Goal: Communication & Community: Answer question/provide support

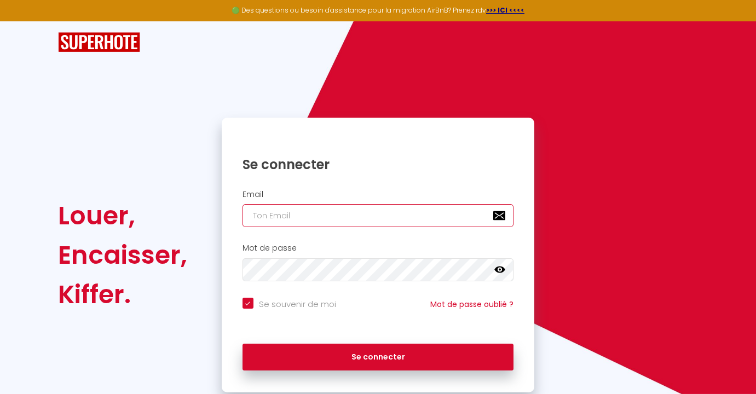
type input "[EMAIL_ADDRESS][DOMAIN_NAME]"
checkbox input "true"
click at [420, 222] on input "[EMAIL_ADDRESS][DOMAIN_NAME]" at bounding box center [377, 215] width 271 height 23
click at [406, 212] on input "[EMAIL_ADDRESS][DOMAIN_NAME]" at bounding box center [377, 215] width 271 height 23
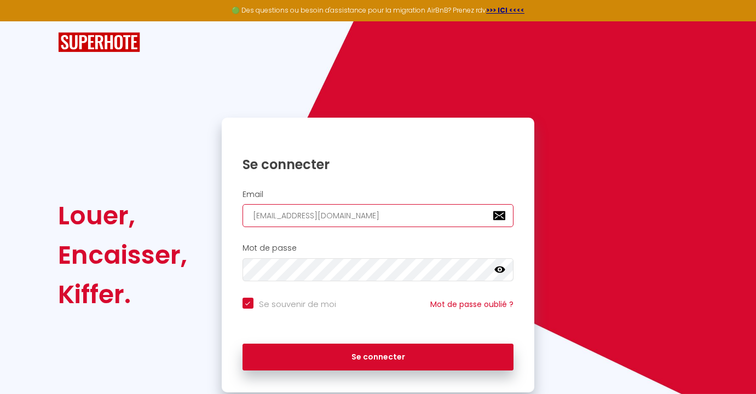
click at [404, 212] on input "[EMAIL_ADDRESS][DOMAIN_NAME]" at bounding box center [377, 215] width 271 height 23
type input "w"
checkbox input "true"
type input "wa"
checkbox input "true"
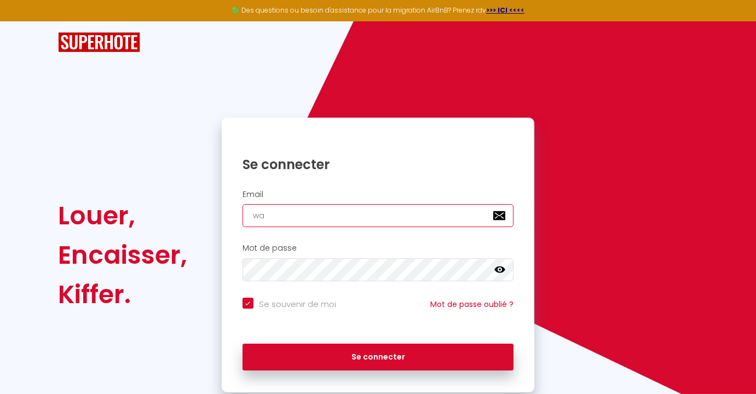
type input "wan"
checkbox input "true"
type input "wand"
checkbox input "true"
type input "wande"
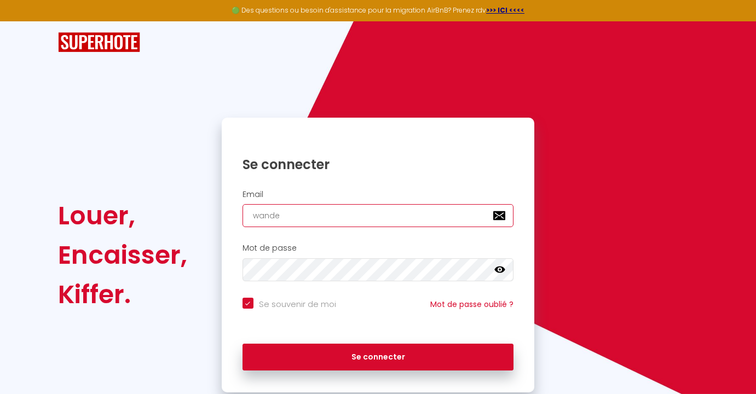
checkbox input "true"
type input "wander"
checkbox input "true"
type input "wanderl"
checkbox input "true"
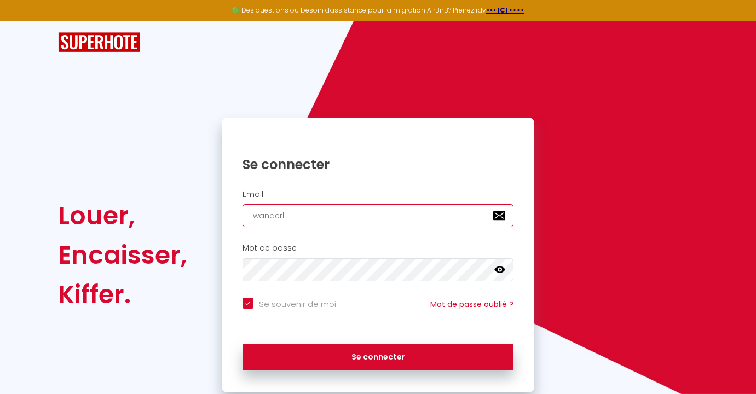
type input "wanderlo"
checkbox input "true"
type input "wanderloc"
checkbox input "true"
type input "wanderloc1"
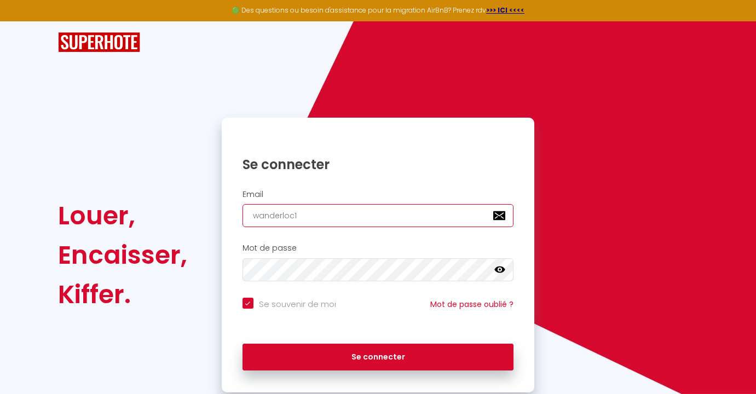
checkbox input "true"
type input "wanderloc12"
checkbox input "true"
type input "wanderloc122"
checkbox input "true"
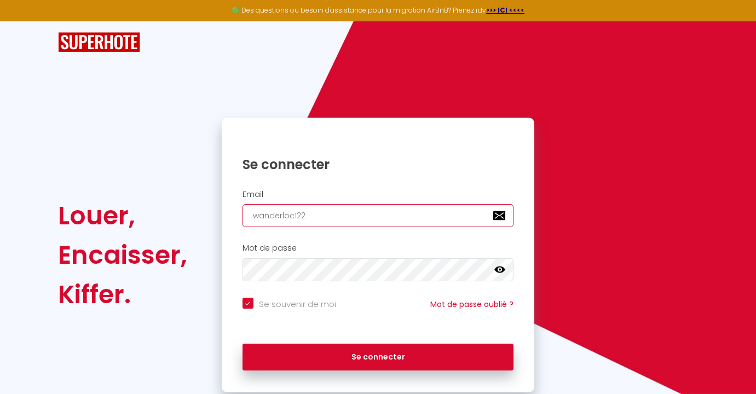
type input "wanderloc1223"
checkbox input "true"
type input "wanderloc1223@"
checkbox input "true"
type input "wanderloc1223@g"
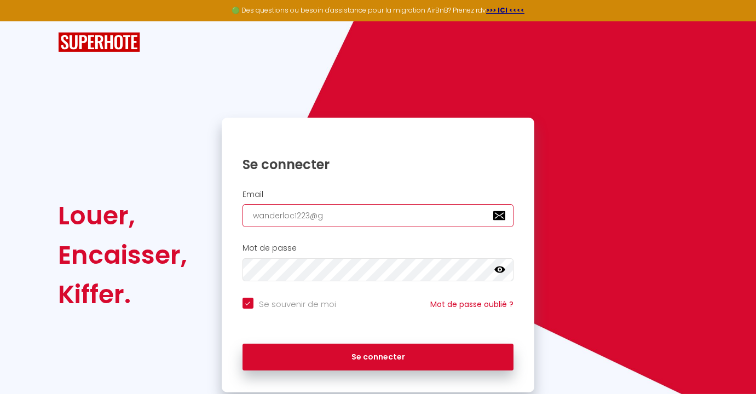
checkbox input "true"
type input "wanderloc1223@gm"
checkbox input "true"
type input "wanderloc1223@gma"
checkbox input "true"
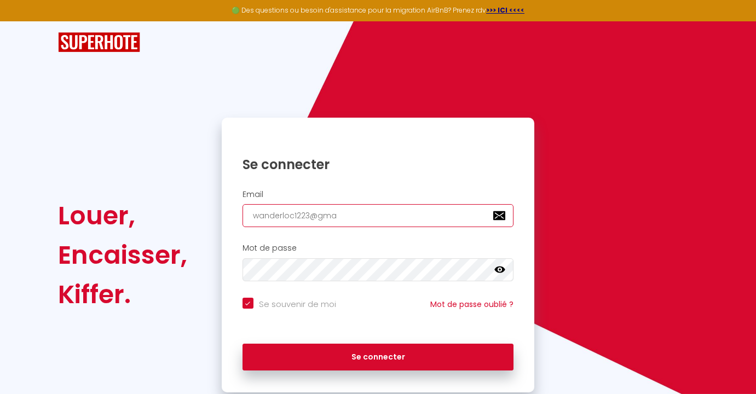
type input "wanderloc1223@gmai"
checkbox input "true"
type input "[EMAIL_ADDRESS]"
checkbox input "true"
type input "[EMAIL_ADDRESS]."
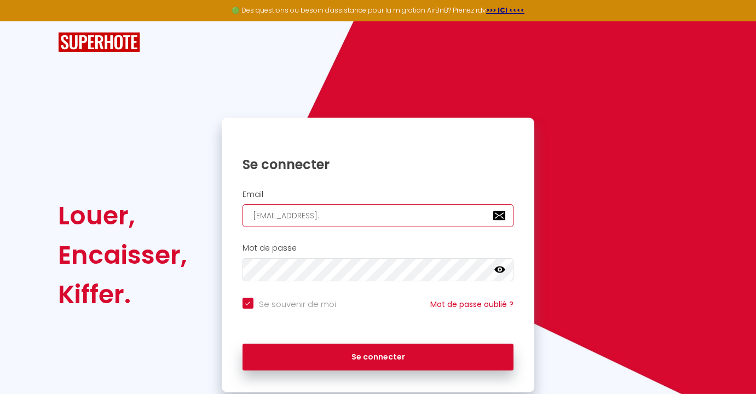
checkbox input "true"
type input "wanderloc1223@gmail.c"
checkbox input "true"
type input "[EMAIL_ADDRESS][DOMAIN_NAME]"
checkbox input "true"
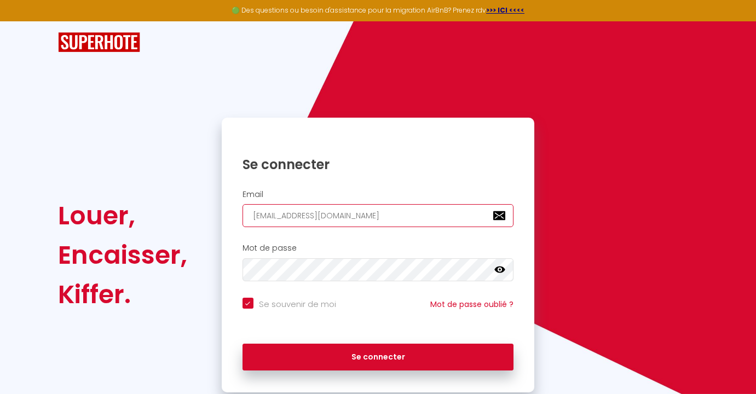
type input "[EMAIL_ADDRESS][DOMAIN_NAME],"
checkbox input "true"
type input "[EMAIL_ADDRESS][DOMAIN_NAME]"
checkbox input "true"
type input "[EMAIL_ADDRESS][DOMAIN_NAME]"
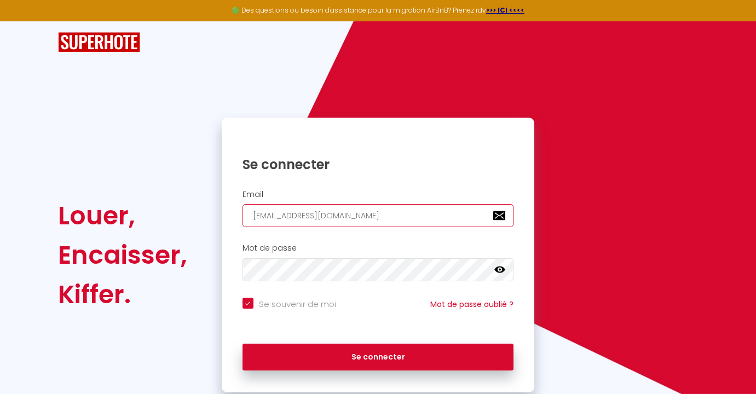
checkbox input "true"
type input "[EMAIL_ADDRESS][DOMAIN_NAME]"
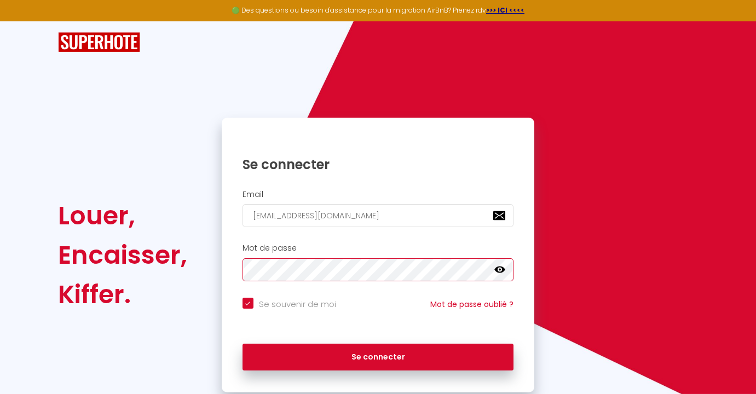
click at [242, 344] on button "Se connecter" at bounding box center [377, 357] width 271 height 27
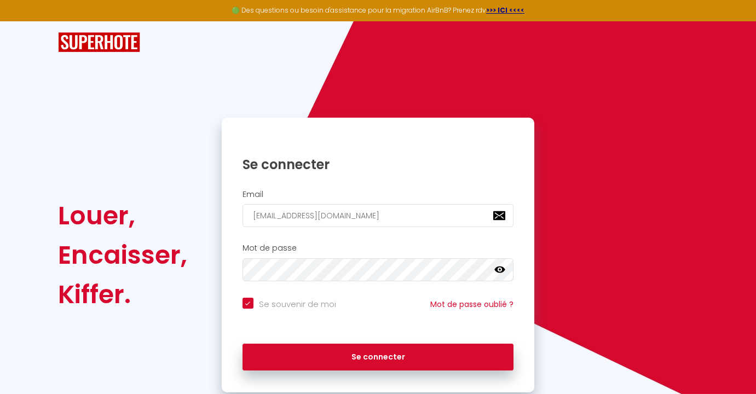
click at [504, 270] on icon at bounding box center [499, 269] width 11 height 7
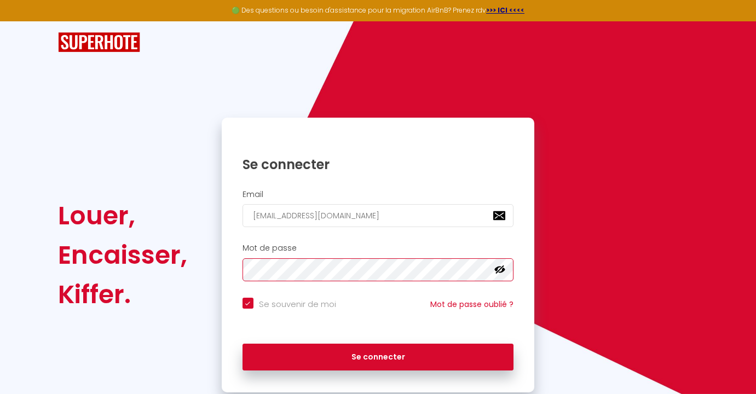
click at [242, 344] on button "Se connecter" at bounding box center [377, 357] width 271 height 27
checkbox input "true"
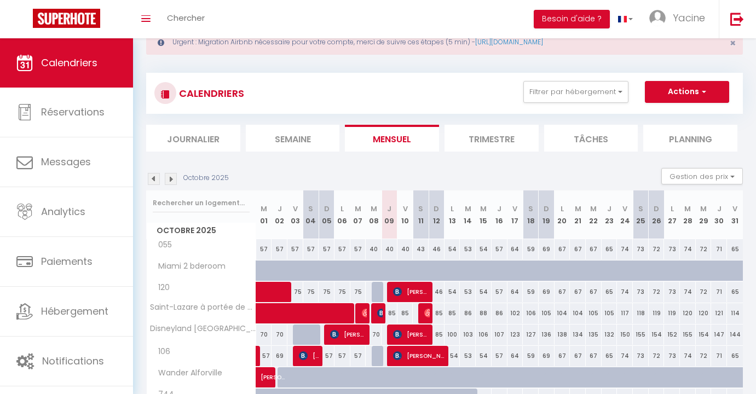
scroll to position [36, 0]
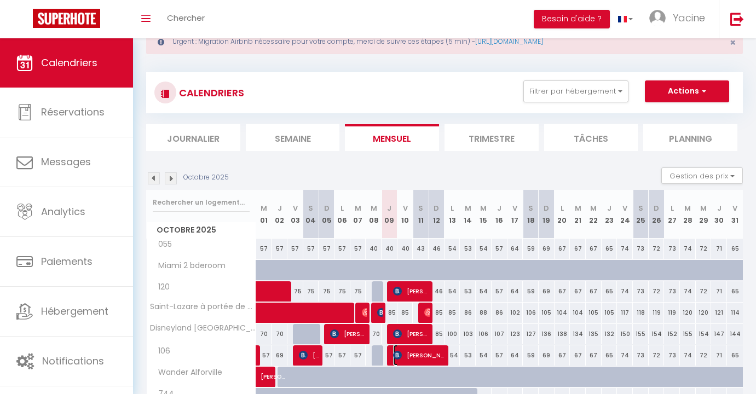
click at [425, 361] on span "[PERSON_NAME]" at bounding box center [419, 355] width 53 height 21
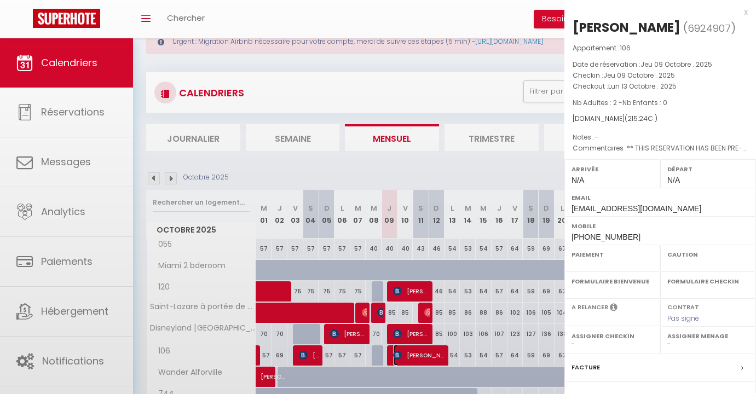
select select "OK"
select select "0"
select select "1"
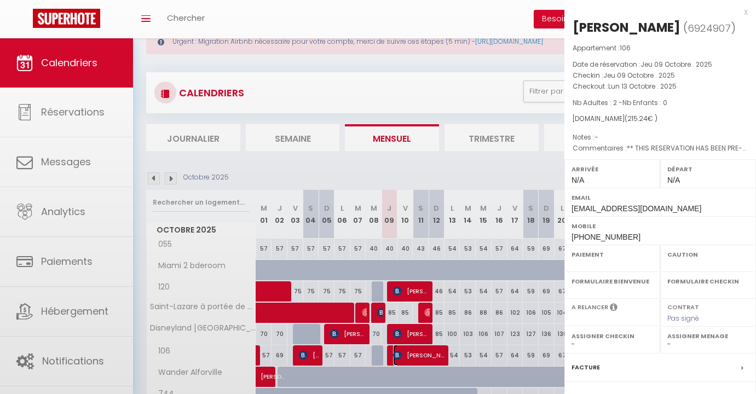
select select
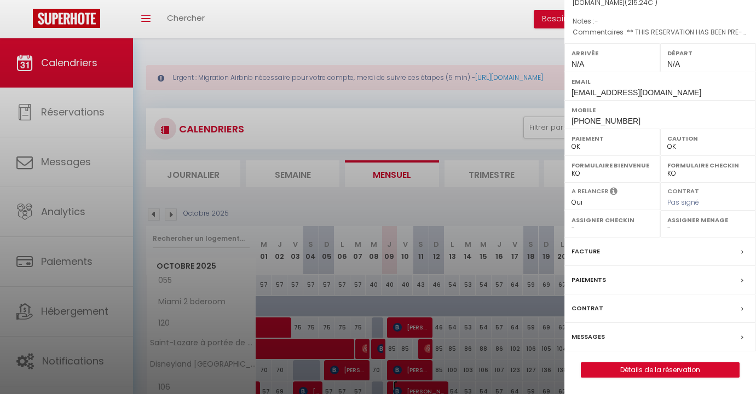
scroll to position [134, 0]
click at [590, 277] on label "Paiements" at bounding box center [588, 279] width 34 height 11
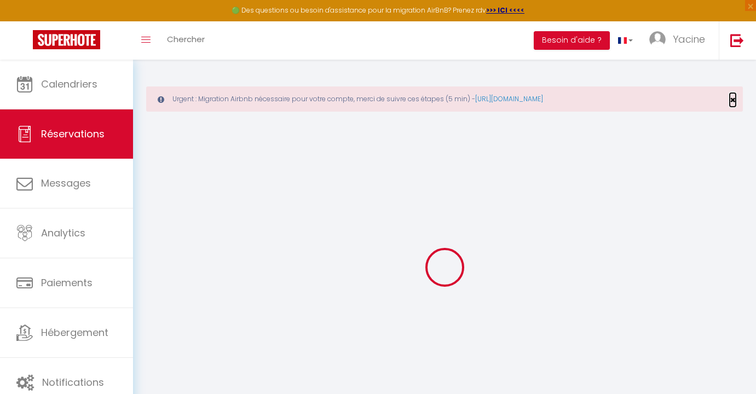
click at [731, 101] on span "×" at bounding box center [732, 100] width 6 height 14
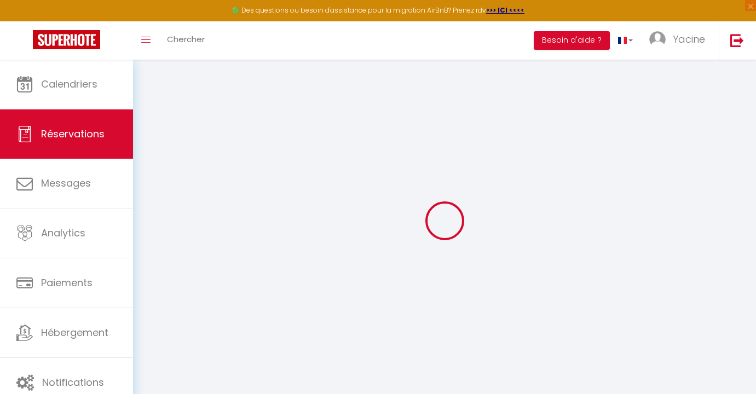
select select
checkbox input "false"
type textarea "** THIS RESERVATION HAS BEEN PRE-PAID ** BOOKING NOTE : Payment charge is EUR 3…"
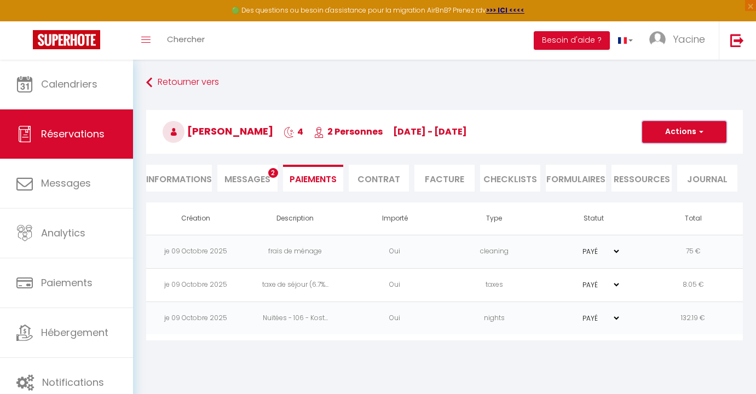
click at [672, 136] on button "Actions" at bounding box center [684, 132] width 84 height 22
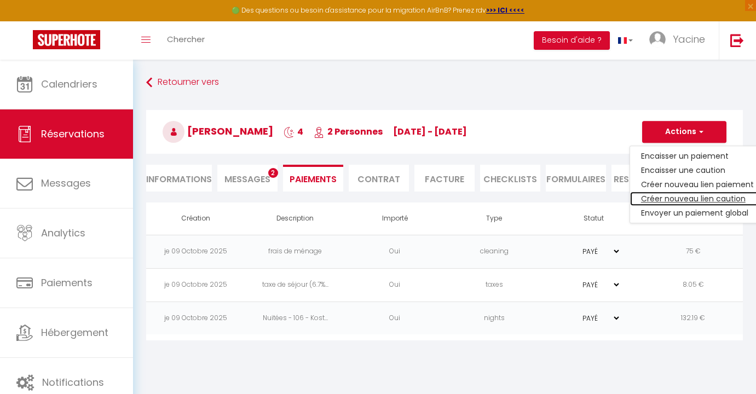
click at [687, 194] on link "Créer nouveau lien caution" at bounding box center [697, 198] width 135 height 14
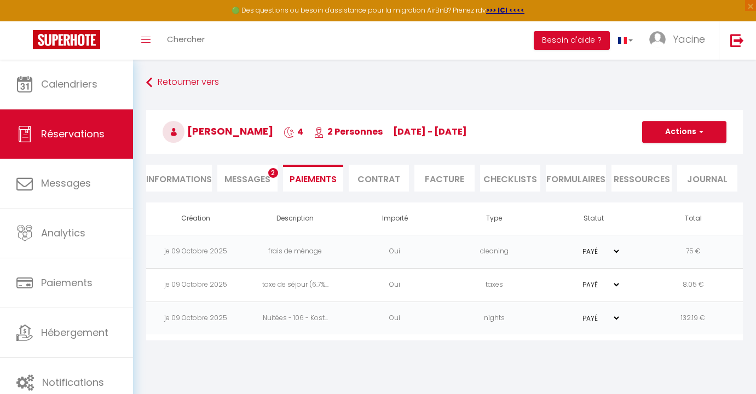
select select "nights"
type input "[EMAIL_ADDRESS][DOMAIN_NAME]"
select select "9964"
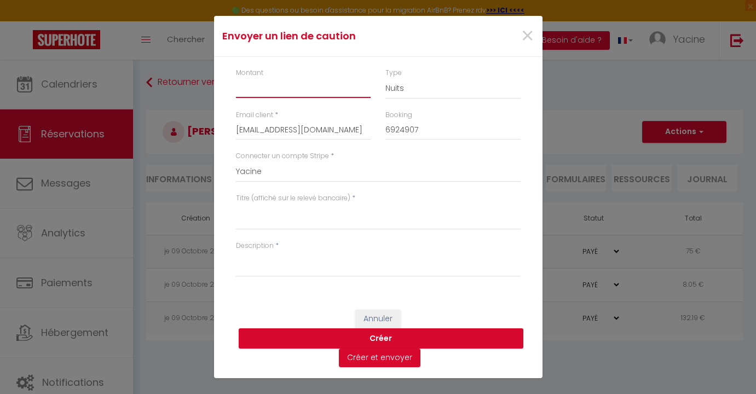
click at [257, 84] on input "Montant" at bounding box center [303, 88] width 135 height 20
type input "("
type input "500"
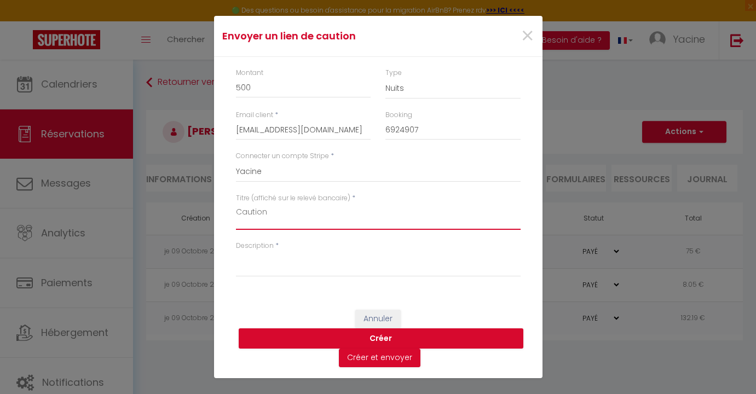
type textarea "Caution"
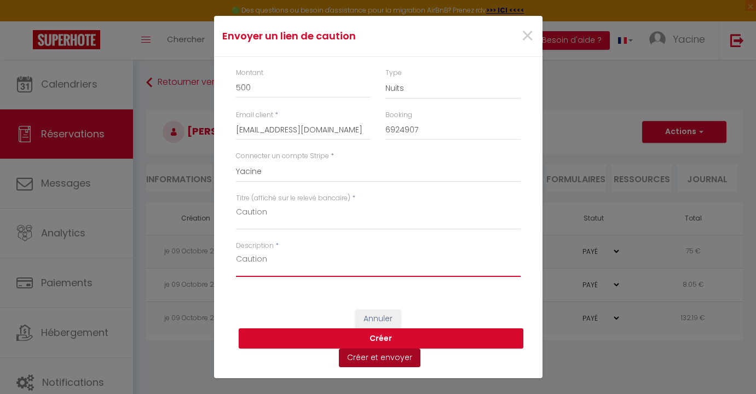
type textarea "Caution"
click at [392, 363] on button "Créer et envoyer" at bounding box center [380, 358] width 82 height 19
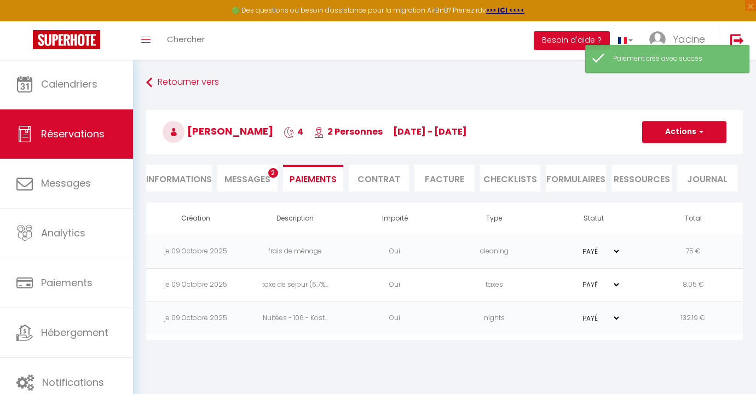
type input "[EMAIL_ADDRESS][DOMAIN_NAME]"
type input "Deposit request"
type textarea "Hi, We invite you to click on the link below to make the deposit: Title : Cauti…"
select select "0"
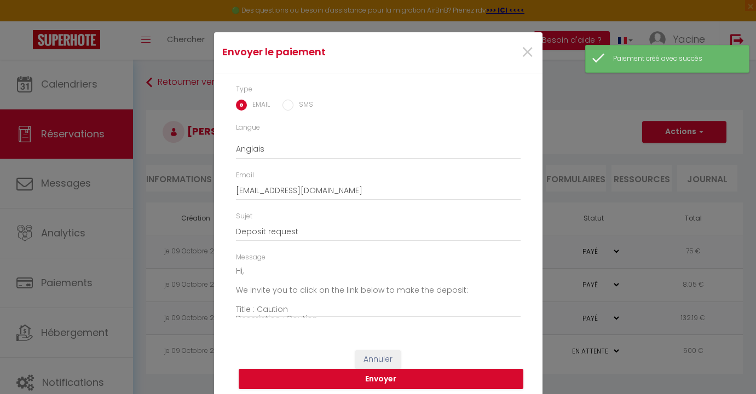
scroll to position [25, 0]
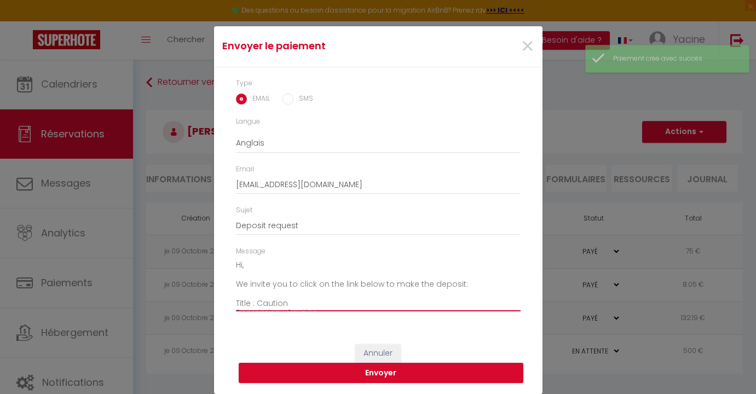
click at [237, 284] on textarea "Hi, We invite you to click on the link below to make the deposit: Title : Cauti…" at bounding box center [378, 284] width 285 height 55
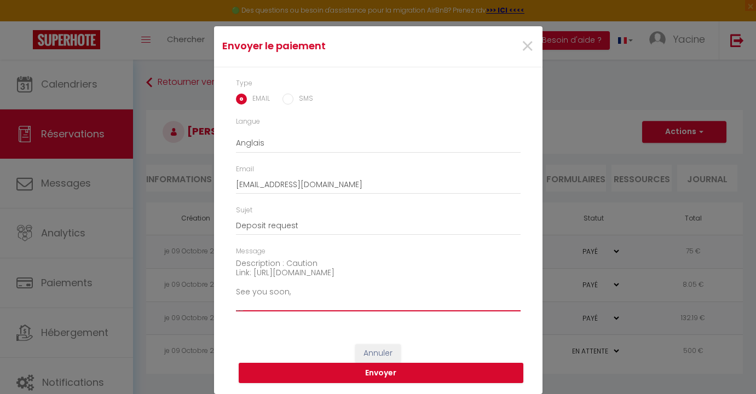
scroll to position [77, 0]
drag, startPoint x: 274, startPoint y: 300, endPoint x: 225, endPoint y: 298, distance: 48.7
click at [225, 298] on div "Type EMAIL SMS Langue Anglais Français Espagnol Portugais Email [EMAIL_ADDRESS]…" at bounding box center [378, 200] width 328 height 266
type textarea "Hi, To receive the instructions. We invite you to click on the link below to ma…"
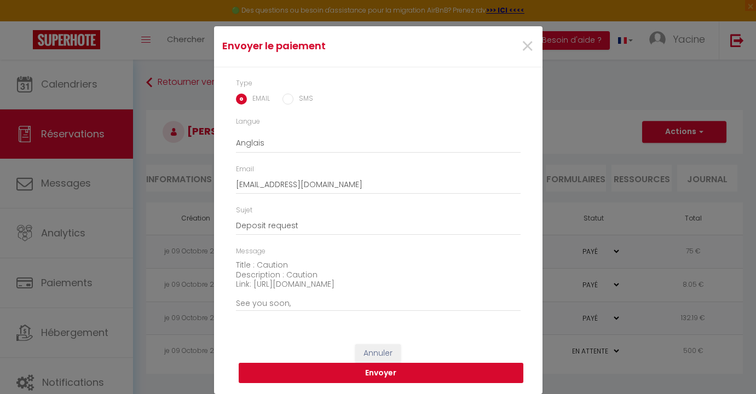
click at [339, 370] on button "Envoyer" at bounding box center [381, 373] width 285 height 21
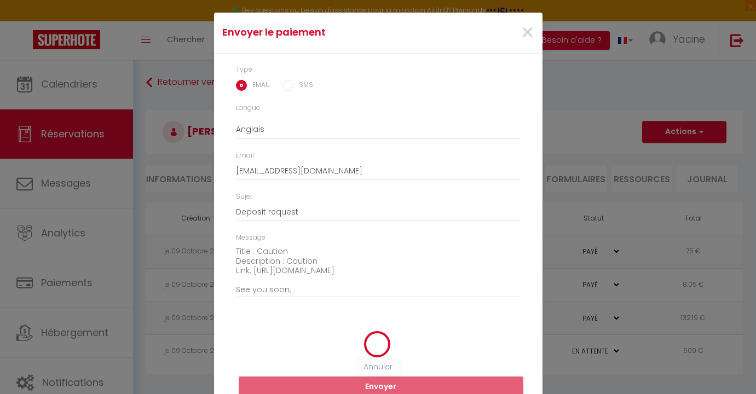
scroll to position [11, 0]
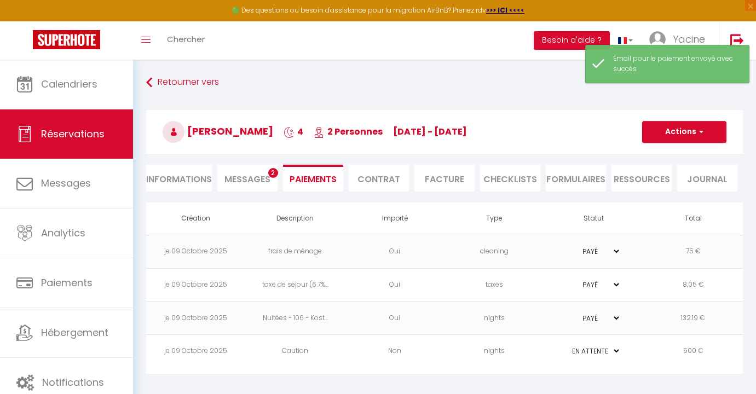
click at [260, 176] on span "Messages" at bounding box center [247, 179] width 46 height 13
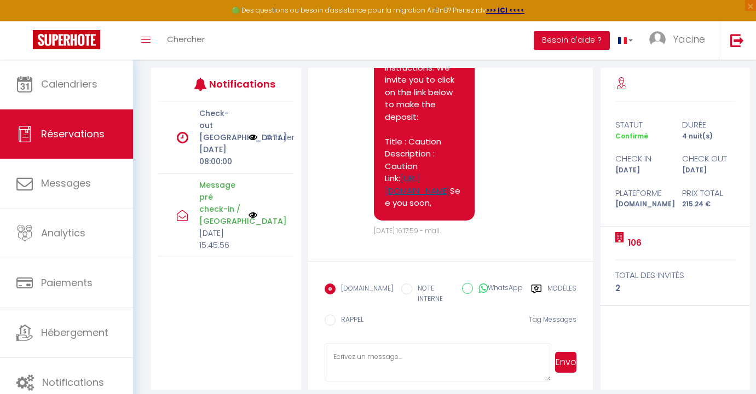
scroll to position [1098, 0]
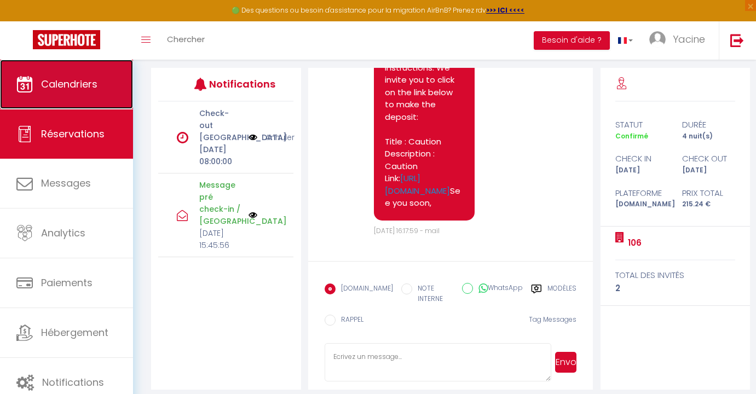
click at [107, 88] on link "Calendriers" at bounding box center [66, 84] width 133 height 49
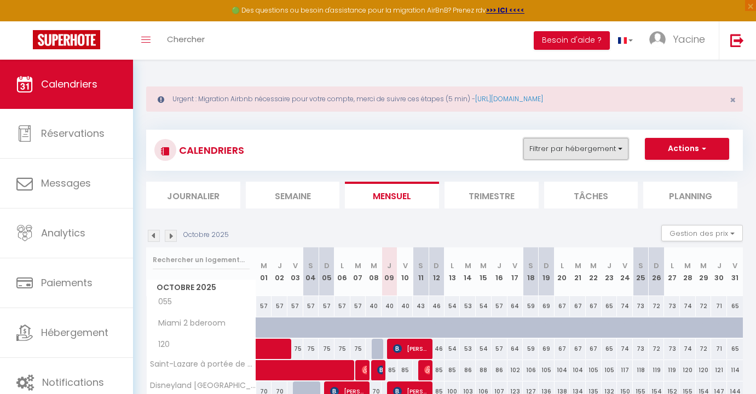
click at [624, 149] on button "Filtrer par hébergement" at bounding box center [575, 149] width 105 height 22
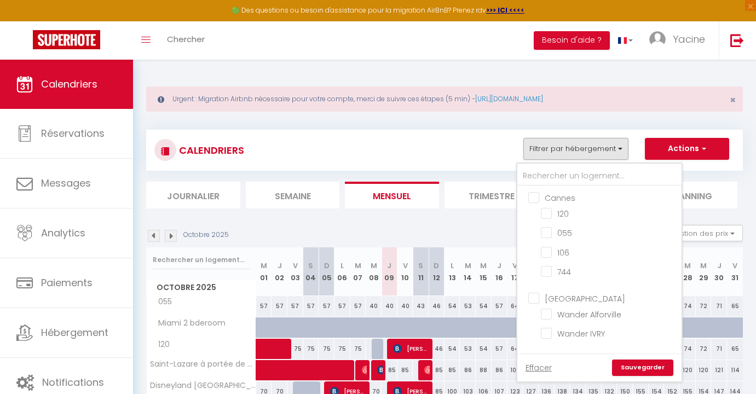
click at [593, 200] on input "Cannes" at bounding box center [610, 196] width 164 height 11
checkbox input "true"
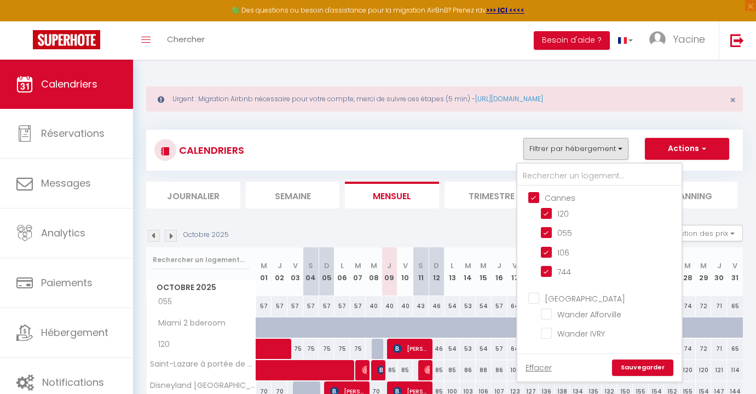
checkbox input "true"
checkbox input "false"
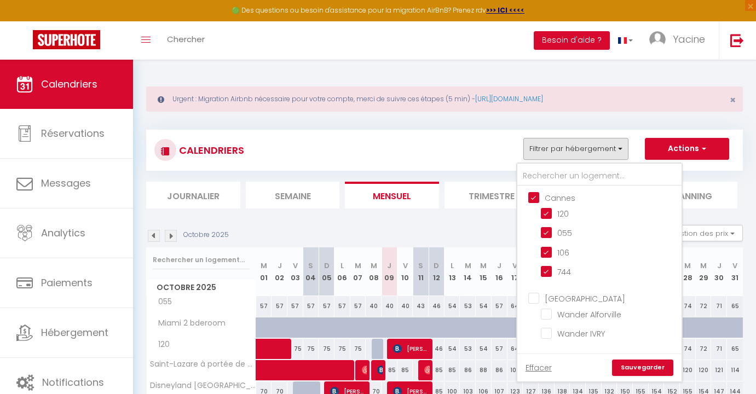
checkbox input "false"
click at [650, 375] on link "Sauvegarder" at bounding box center [642, 367] width 61 height 16
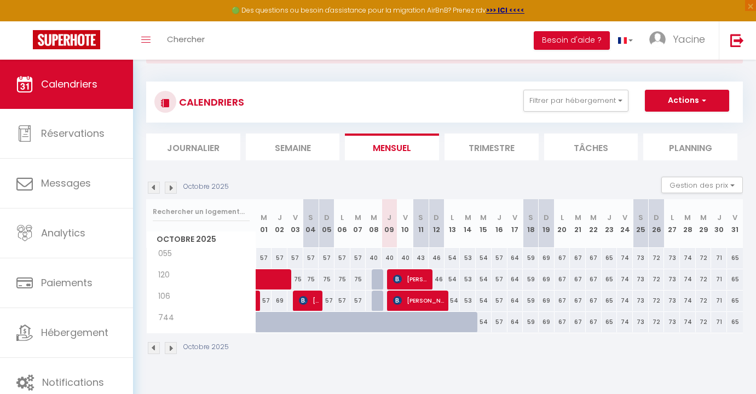
scroll to position [50, 0]
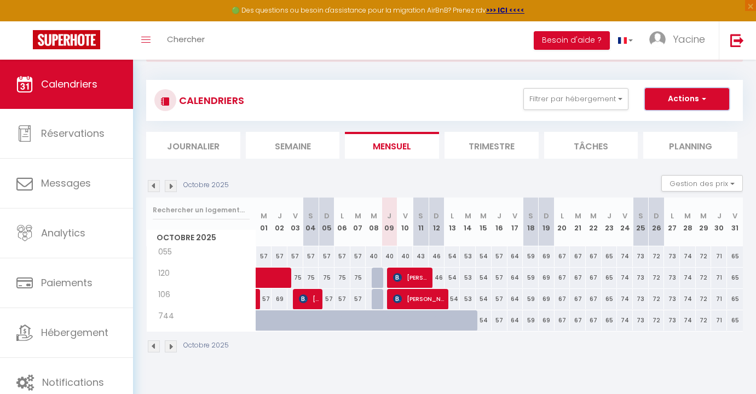
click at [670, 108] on button "Actions" at bounding box center [687, 99] width 84 height 22
click at [597, 71] on div "CALENDRIERS Filtrer par hébergement Cannes 120 055 106 744 [GEOGRAPHIC_DATA] Wa…" at bounding box center [444, 216] width 596 height 294
click at [408, 274] on span "[PERSON_NAME]" at bounding box center [411, 277] width 37 height 21
select select "OK"
select select "KO"
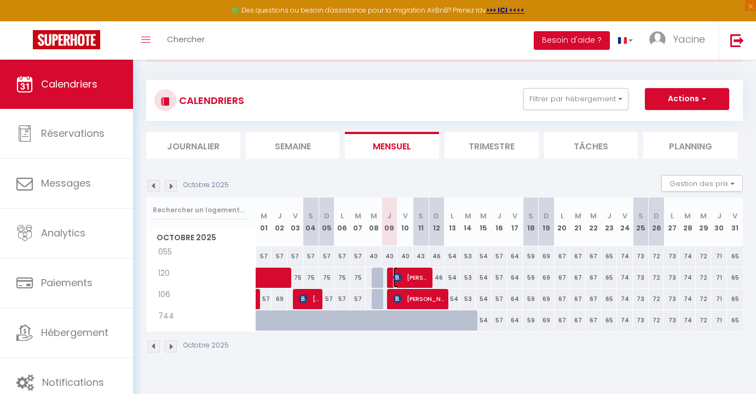
select select "0"
select select "1"
select select
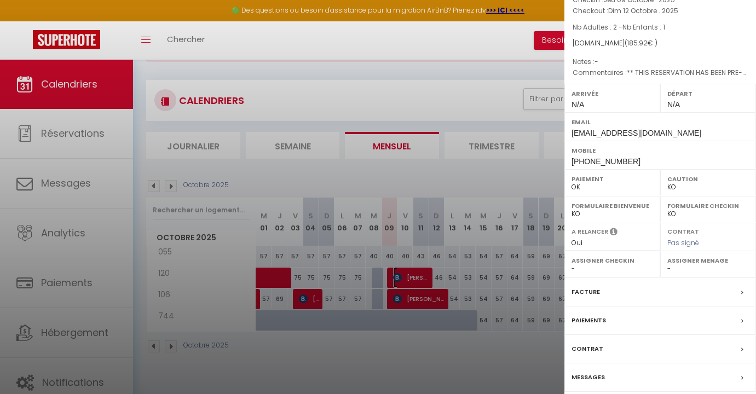
scroll to position [116, 0]
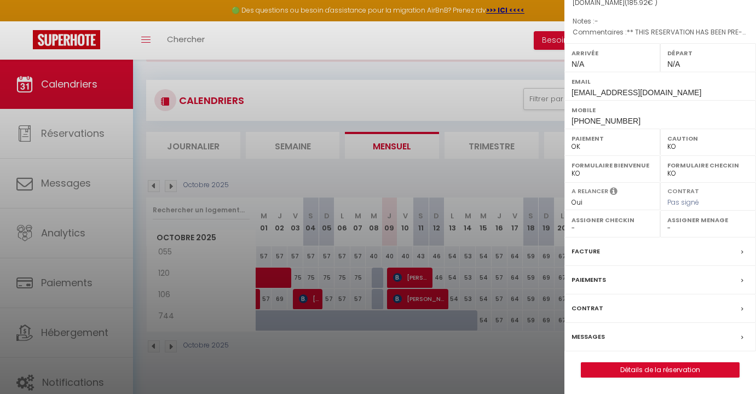
click at [642, 279] on div "Paiements" at bounding box center [659, 280] width 191 height 28
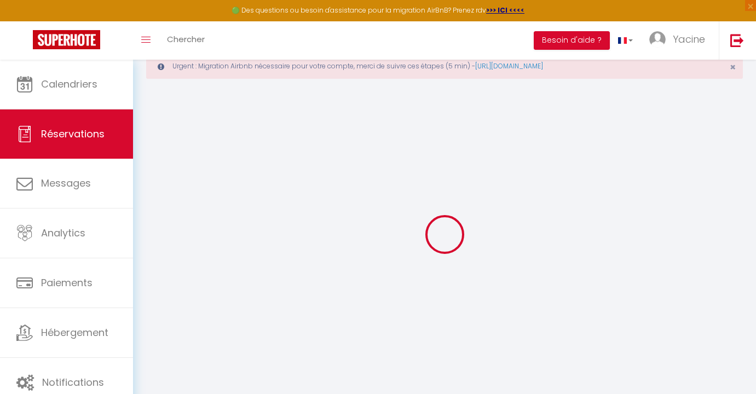
scroll to position [60, 0]
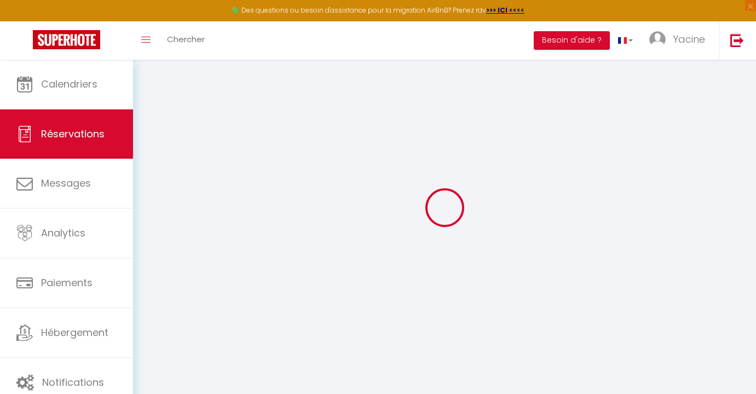
select select "0"
select select
checkbox input "false"
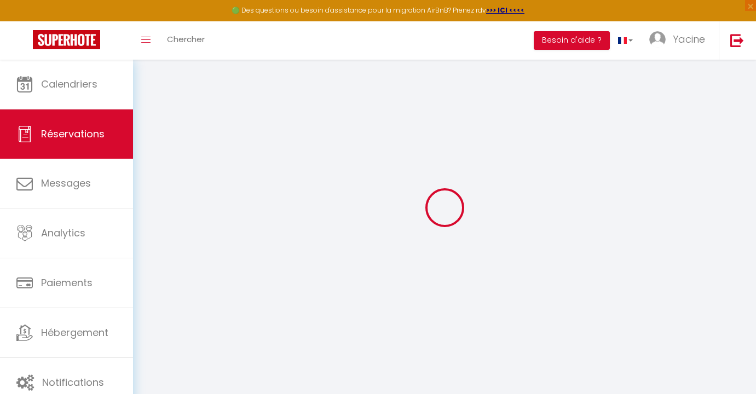
select select
checkbox input "false"
type textarea "** THIS RESERVATION HAS BEEN PRE-PAID ** BOOKING NOTE : Payment charge is EUR 2…"
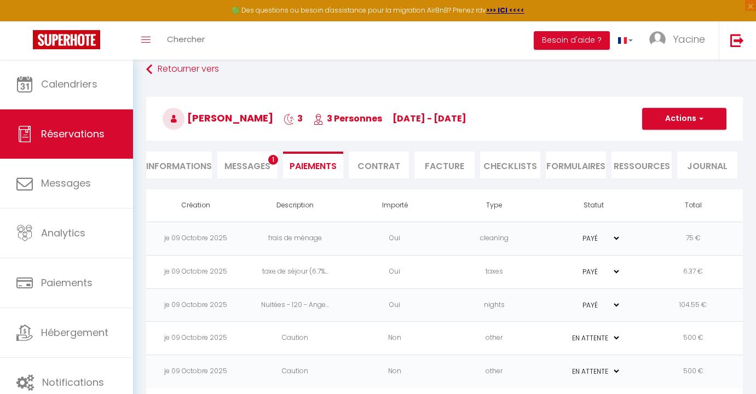
scroll to position [73, 0]
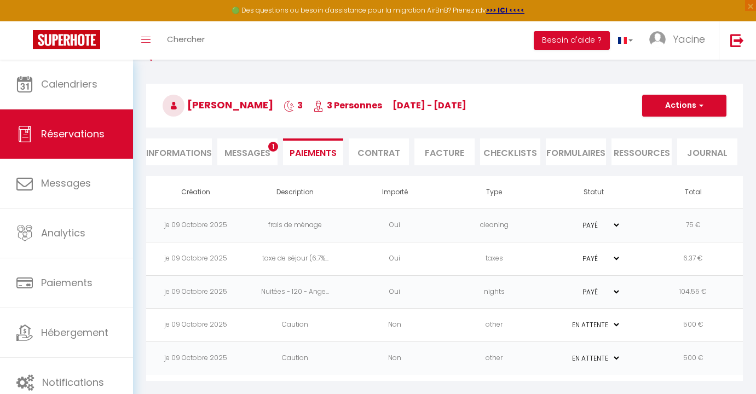
click at [560, 360] on td "PAYÉ EN ATTENTE" at bounding box center [594, 358] width 100 height 33
click at [370, 362] on td "Non" at bounding box center [395, 358] width 100 height 33
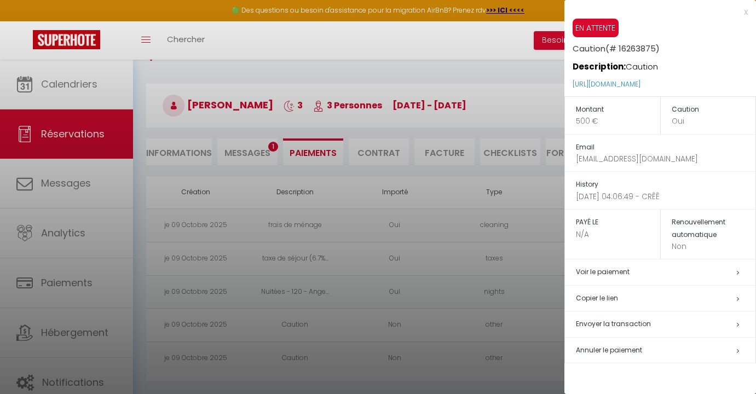
click at [444, 341] on div at bounding box center [378, 197] width 756 height 394
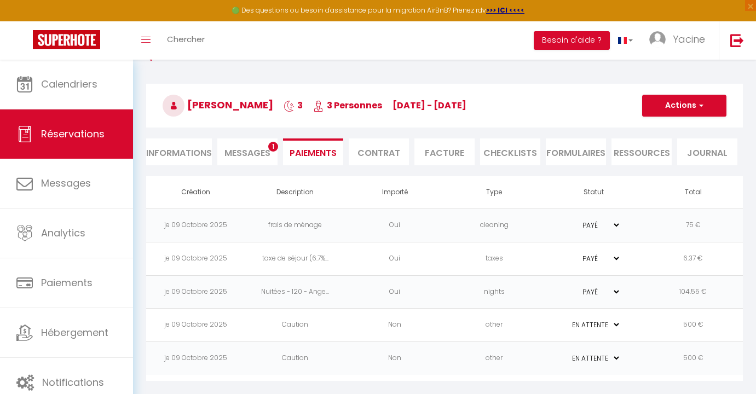
click at [599, 361] on select "PAYÉ EN ATTENTE" at bounding box center [593, 358] width 55 height 10
click at [243, 156] on span "Messages" at bounding box center [247, 153] width 46 height 13
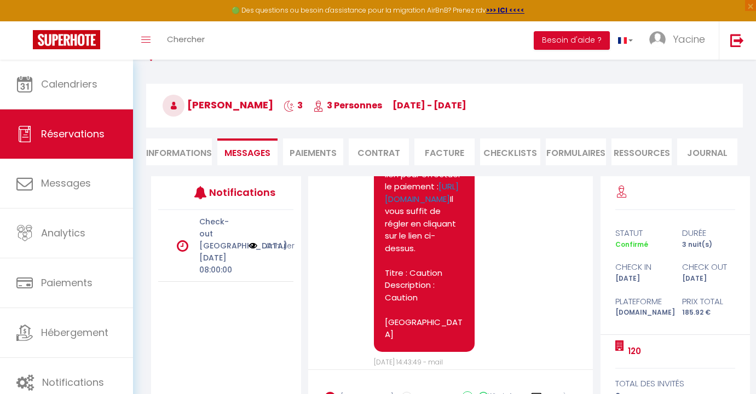
scroll to position [303, 0]
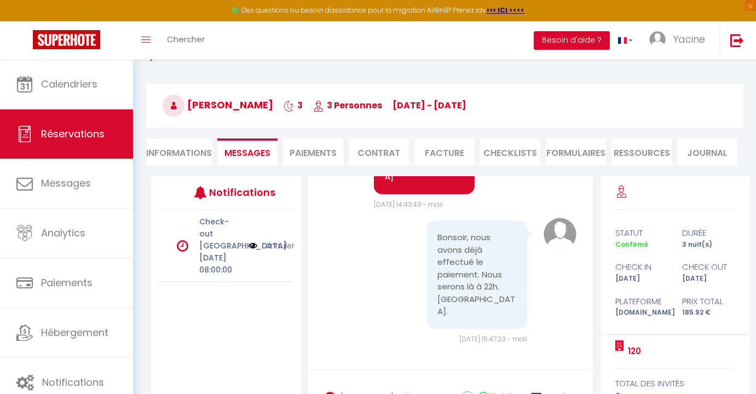
click at [472, 273] on pre "Bonsoir, nous avons déjà effectué le paiement. Nous serons là à 22h. [GEOGRAPHI…" at bounding box center [476, 274] width 79 height 86
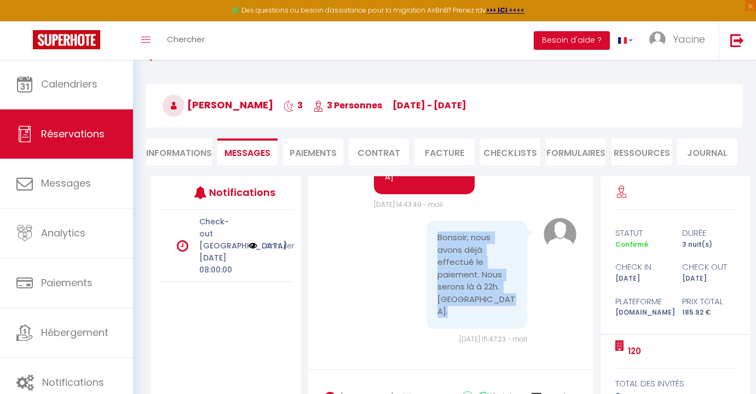
click at [472, 273] on pre "Bonsoir, nous avons déjà effectué le paiement. Nous serons là à 22h. [GEOGRAPHI…" at bounding box center [476, 274] width 79 height 86
click at [450, 277] on pre "Bonsoir, nous avons déjà effectué le paiement. Nous serons là à 22h. [GEOGRAPHI…" at bounding box center [476, 274] width 79 height 86
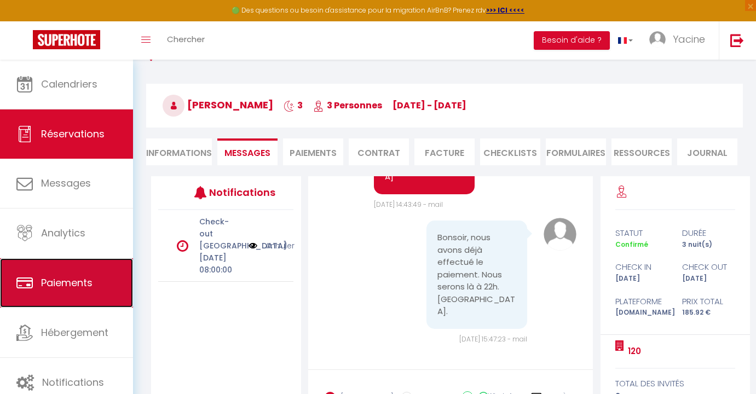
click at [55, 283] on span "Paiements" at bounding box center [66, 283] width 51 height 14
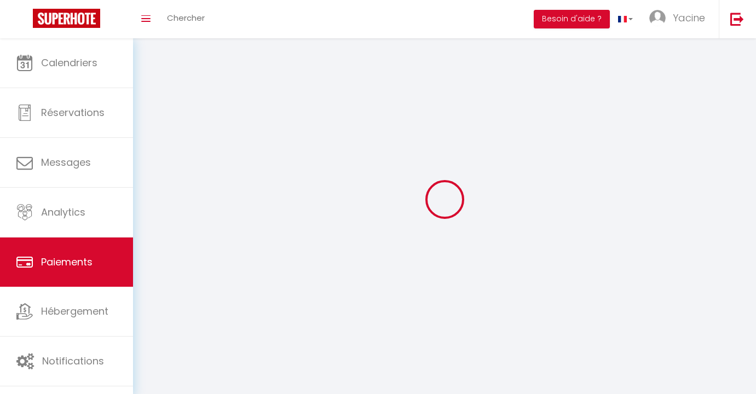
select select "2"
select select "0"
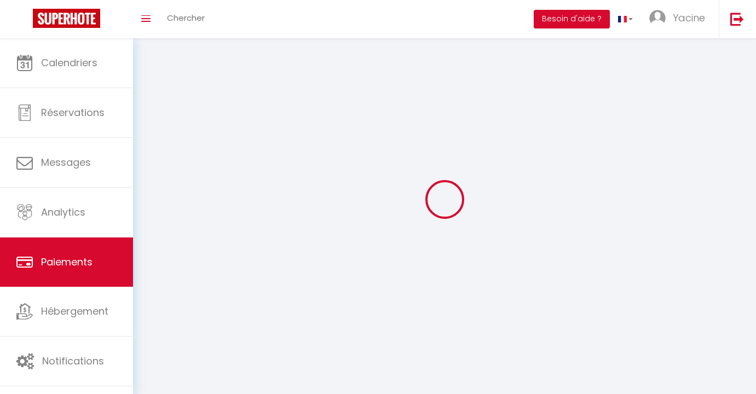
select select "0"
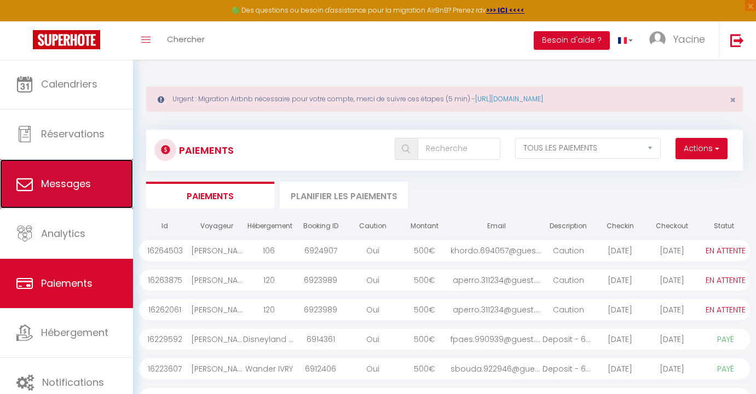
click at [77, 177] on span "Messages" at bounding box center [66, 184] width 50 height 14
select select "message"
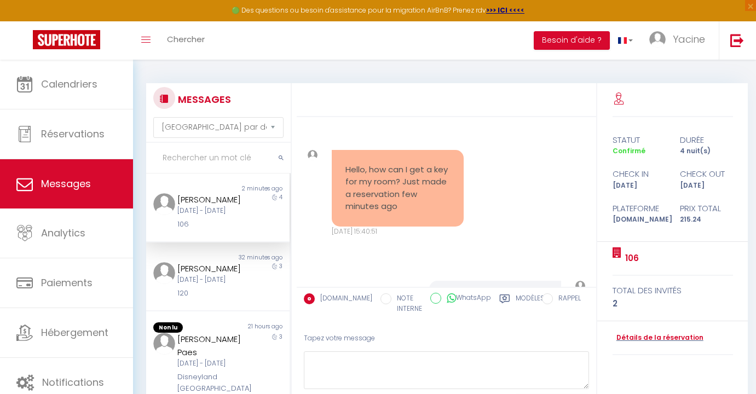
scroll to position [1201, 0]
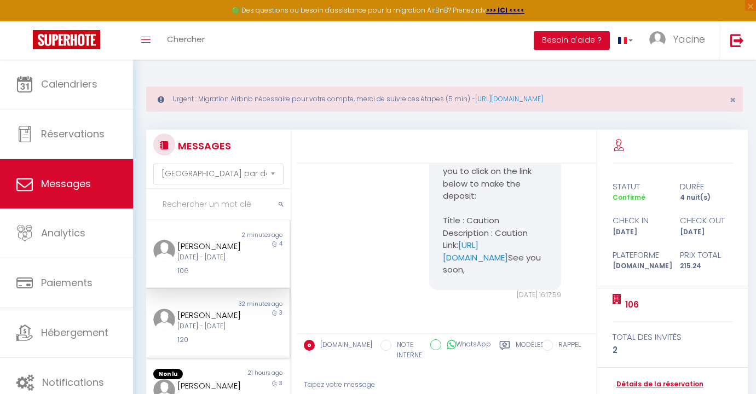
click at [229, 322] on div "[PERSON_NAME]" at bounding box center [211, 315] width 69 height 13
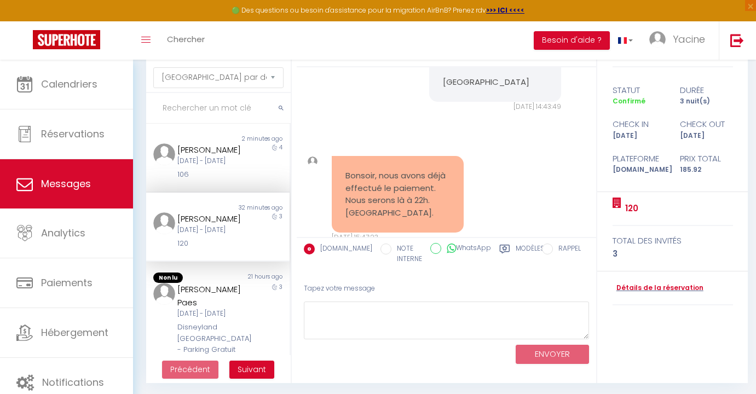
scroll to position [274, 0]
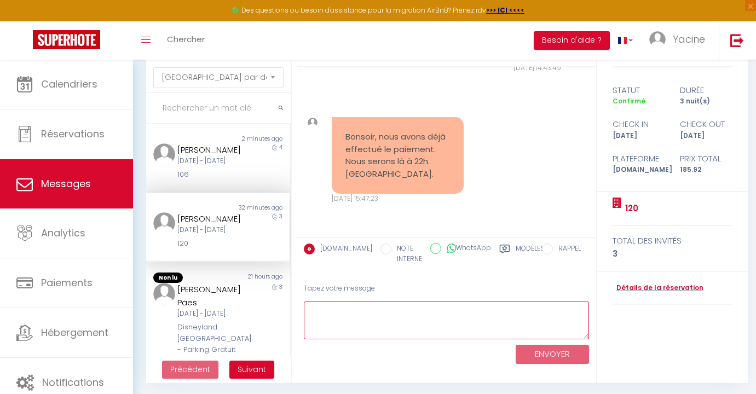
click at [386, 317] on textarea at bounding box center [446, 320] width 285 height 38
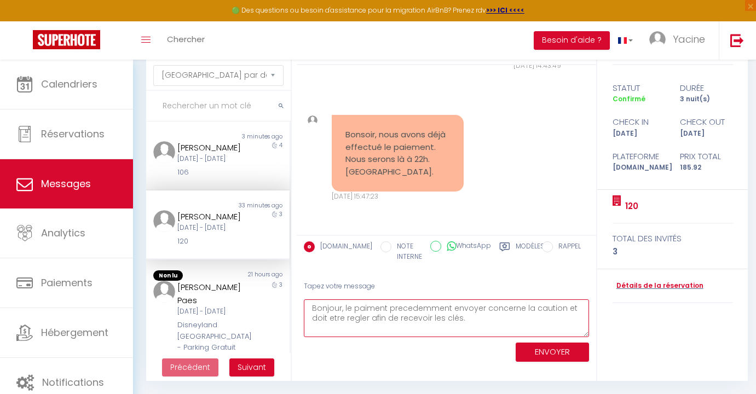
type textarea "Bonjour, le paiment precedemment envoyer concerne la caution et doit etre regle…"
click at [467, 327] on textarea "Bonjour, le paiment precedemment envoyer concerne la caution et doit etre regle…" at bounding box center [446, 318] width 285 height 38
click at [427, 315] on textarea "Bonjour, le paiment precedemment envoyer concerne la caution et doit etre regle…" at bounding box center [446, 318] width 285 height 38
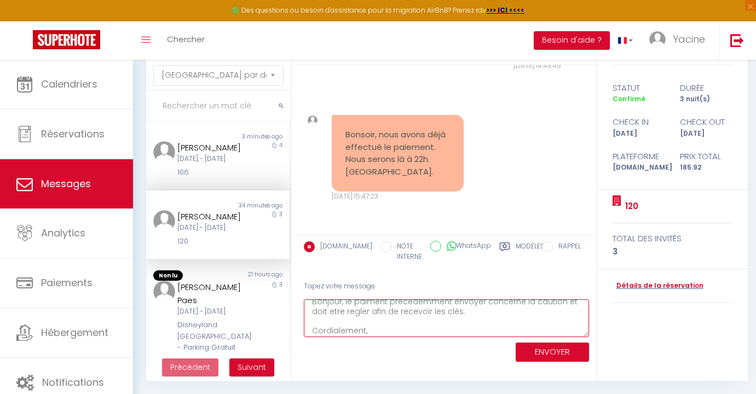
click at [427, 315] on textarea "Bonjour, le paiment precedemment envoyer concerne la caution et doit etre regle…" at bounding box center [446, 318] width 285 height 38
click at [404, 317] on textarea "Bonjour, le paiment precedemment envoyer concerne la caution et doit etre regle…" at bounding box center [446, 318] width 285 height 38
click at [342, 313] on textarea "Bonjour, le paiment precedemment envoyer concerne la caution et doit etre regle…" at bounding box center [446, 318] width 285 height 38
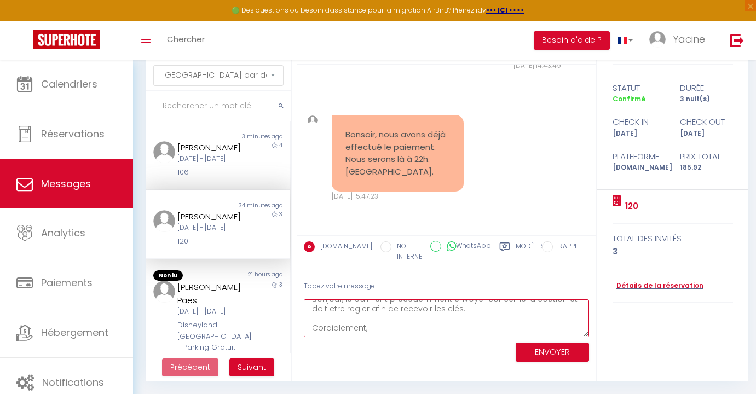
click at [342, 313] on textarea "Bonjour, le paiment precedemment envoyer concerne la caution et doit etre regle…" at bounding box center [446, 318] width 285 height 38
paste textarea "ement précédemment envoyé concerne la caution et doit être réglé afin de recevo…"
click at [470, 316] on textarea "Bonjour, le paiement précédemment envoyé concerne la caution et doit être réglé…" at bounding box center [446, 318] width 285 height 38
type textarea "Bonjour, le paiement précédemment envoyé concerne la caution et doit être réglé…"
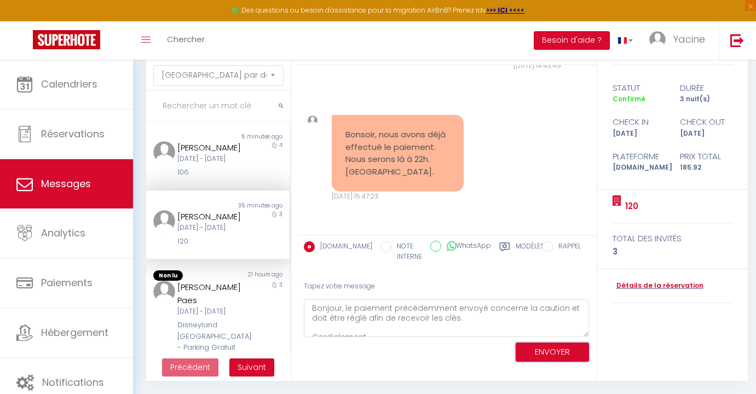
click at [555, 357] on button "ENVOYER" at bounding box center [551, 352] width 73 height 19
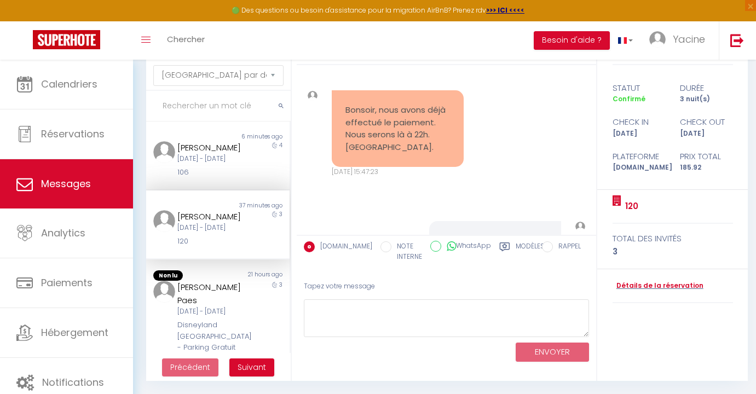
scroll to position [442, 0]
